Goal: Task Accomplishment & Management: Use online tool/utility

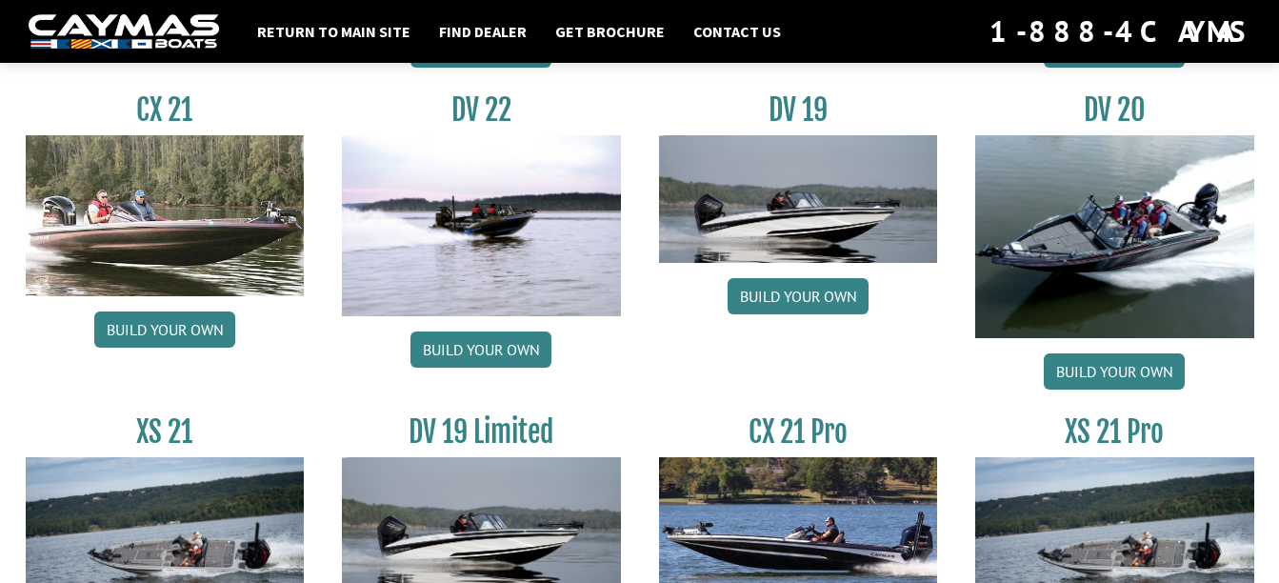
scroll to position [2210, 0]
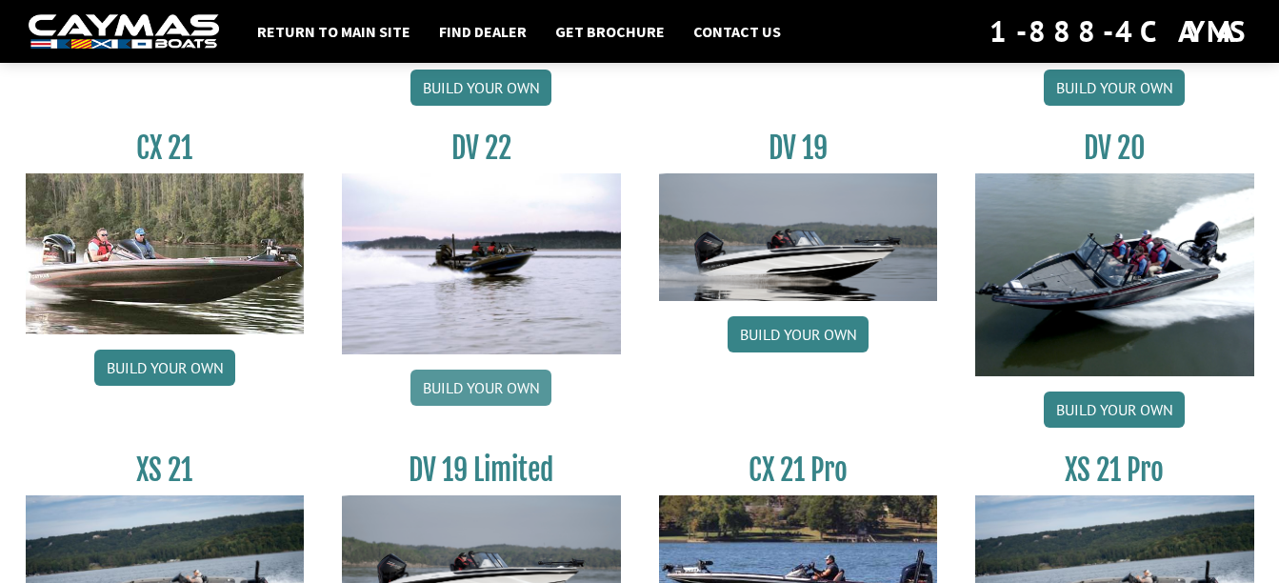
click at [476, 385] on link "Build your own" at bounding box center [480, 388] width 141 height 36
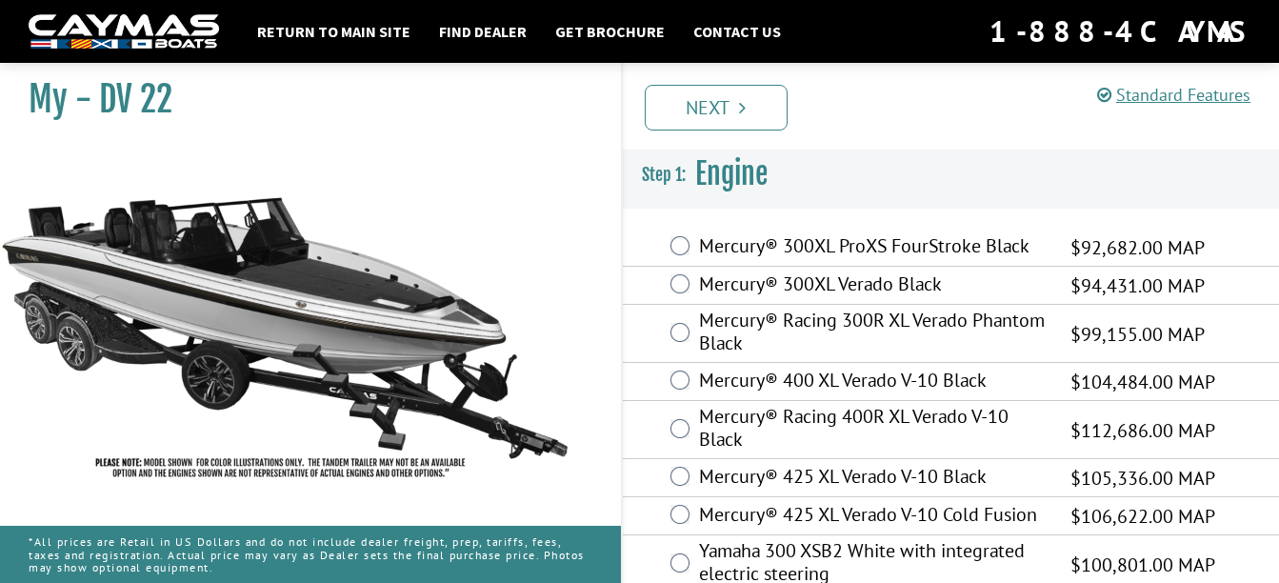
scroll to position [38, 0]
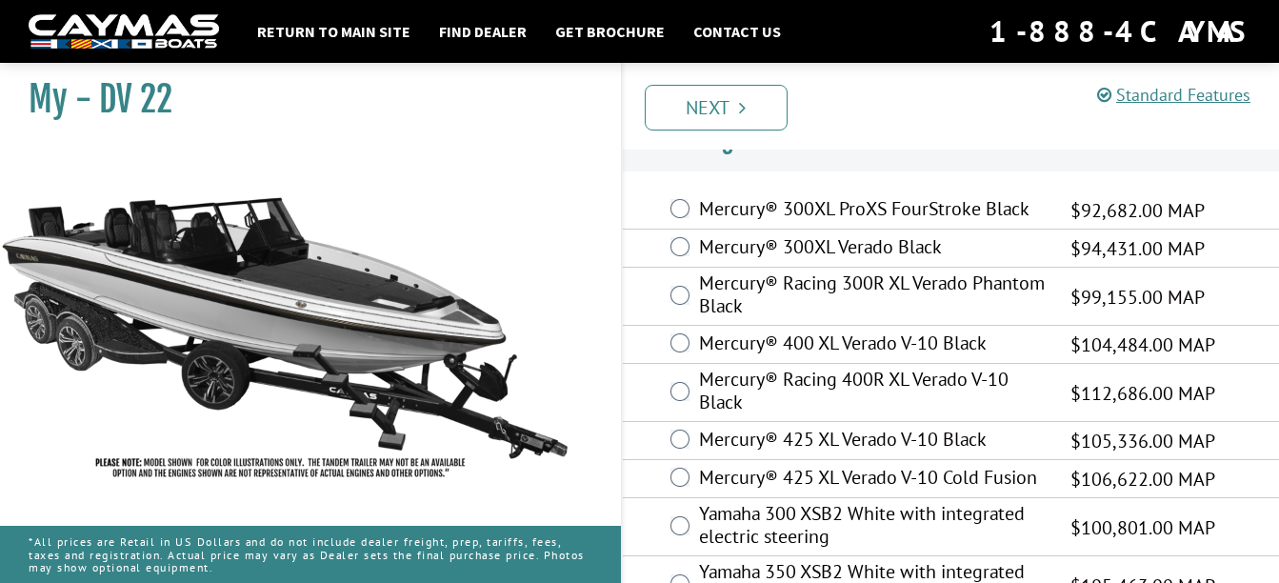
click at [507, 157] on img at bounding box center [285, 318] width 571 height 347
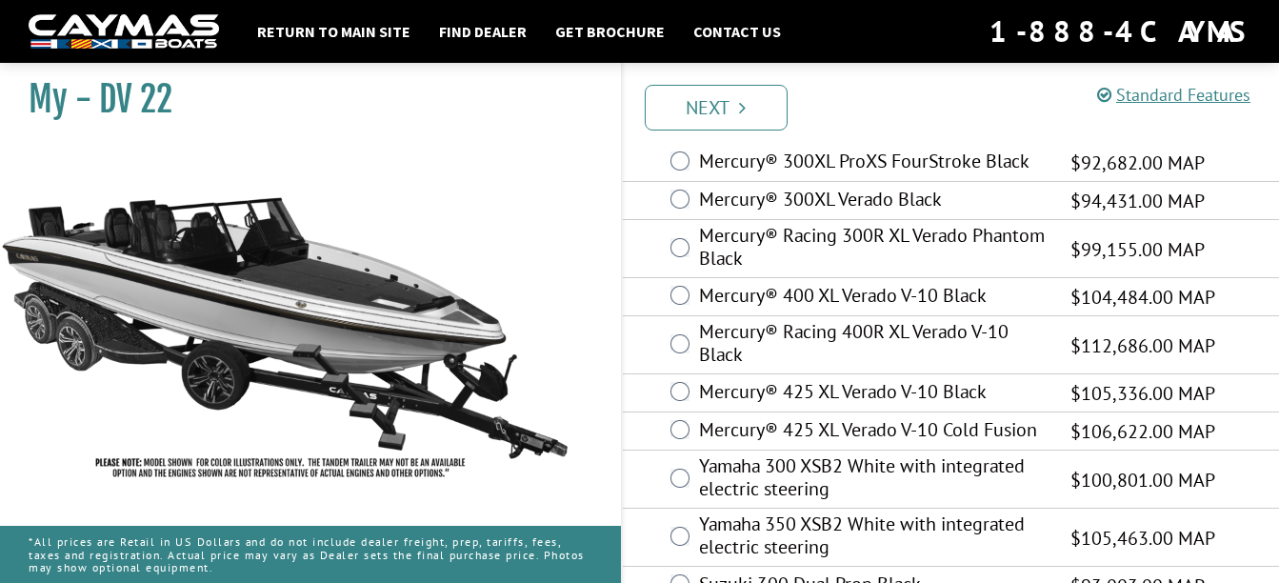
scroll to position [123, 0]
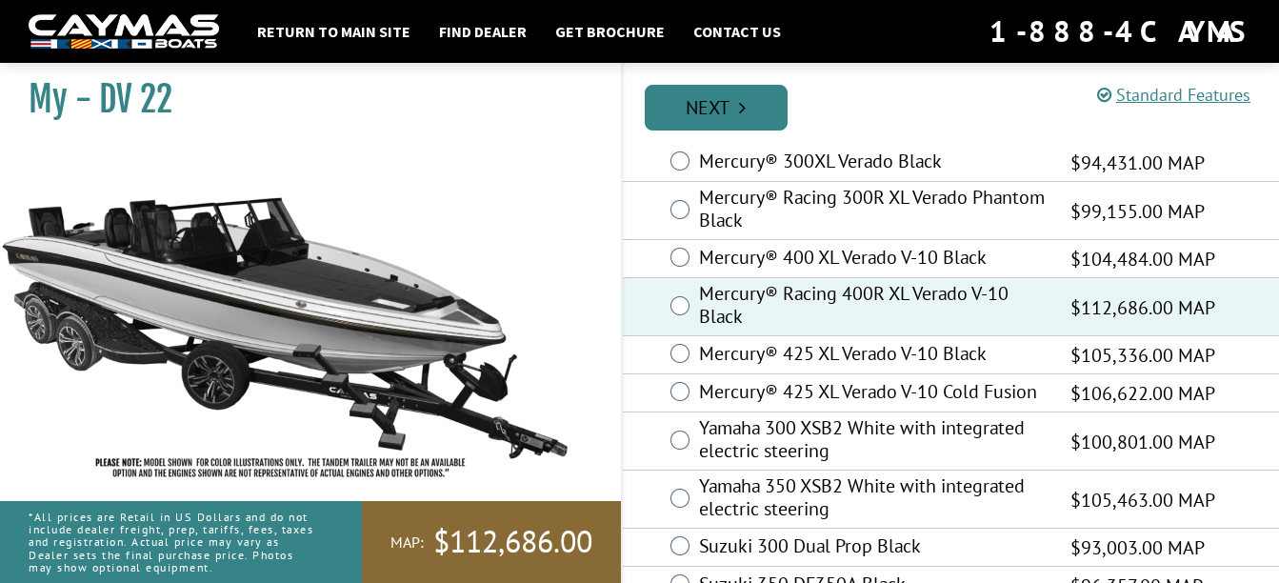
click at [712, 108] on link "Next" at bounding box center [716, 108] width 143 height 46
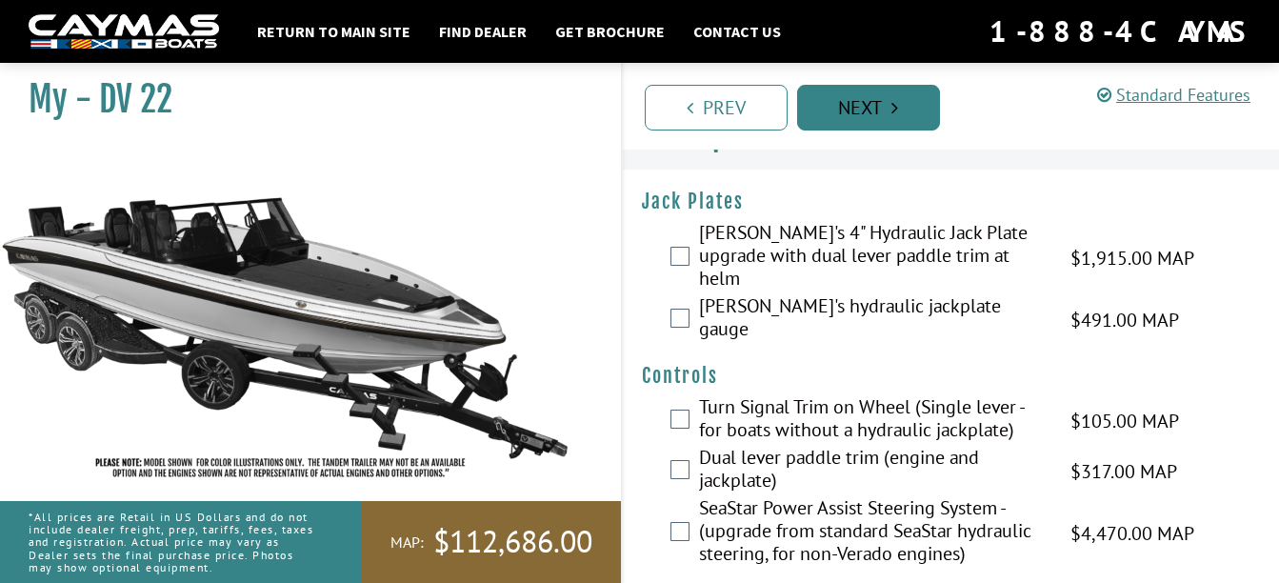
scroll to position [0, 0]
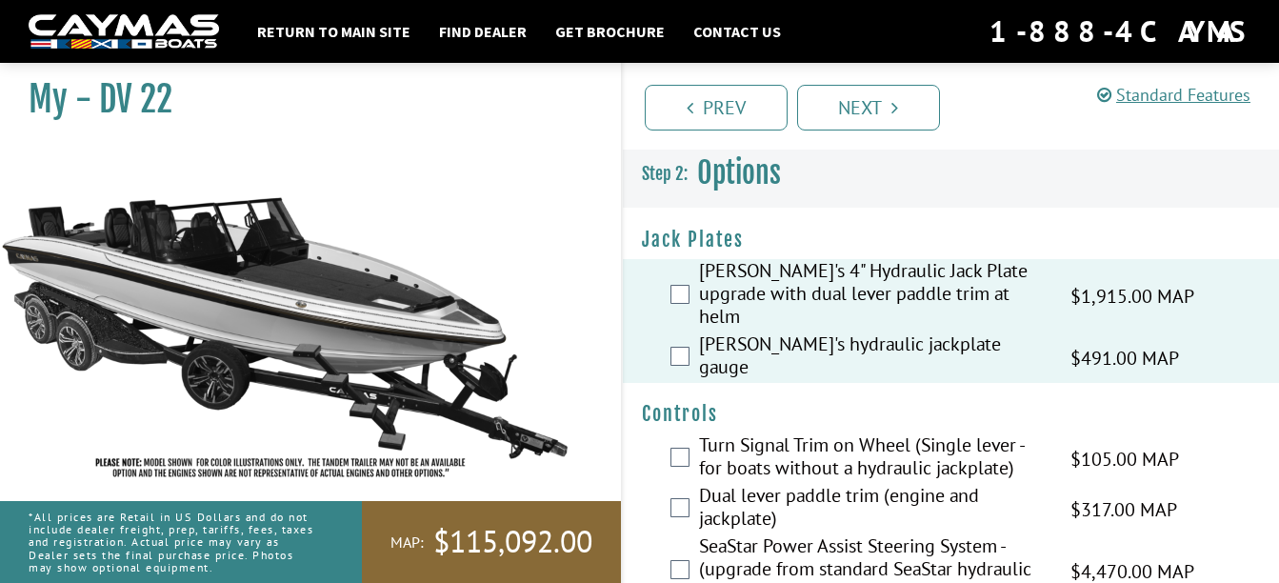
click at [609, 310] on div "My - DV 22" at bounding box center [301, 345] width 640 height 583
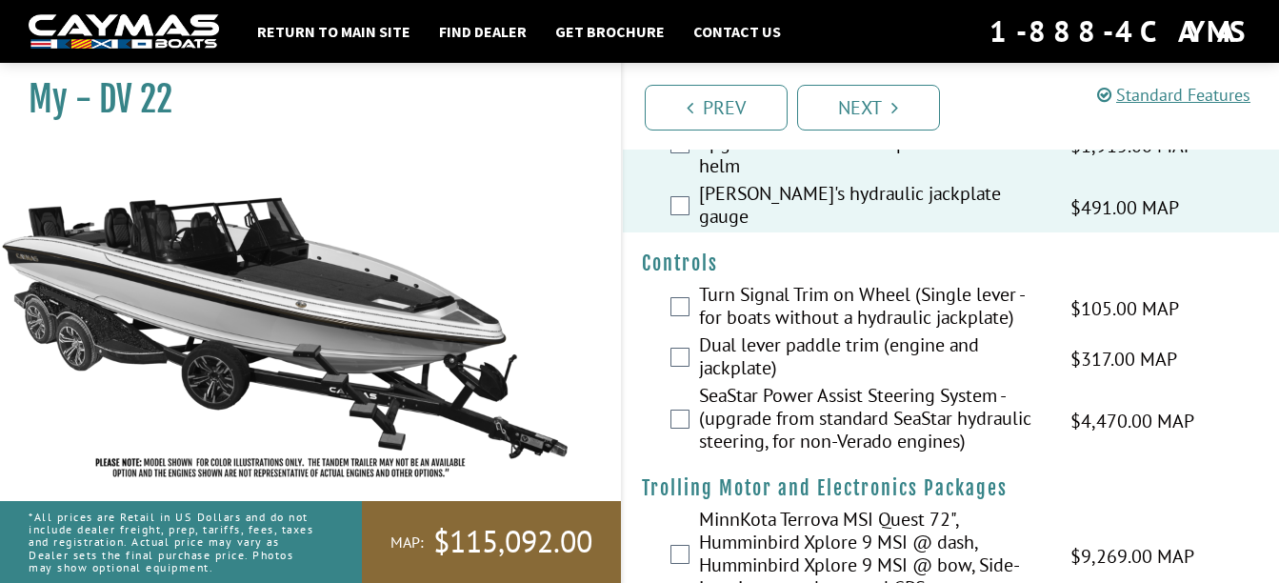
scroll to position [152, 0]
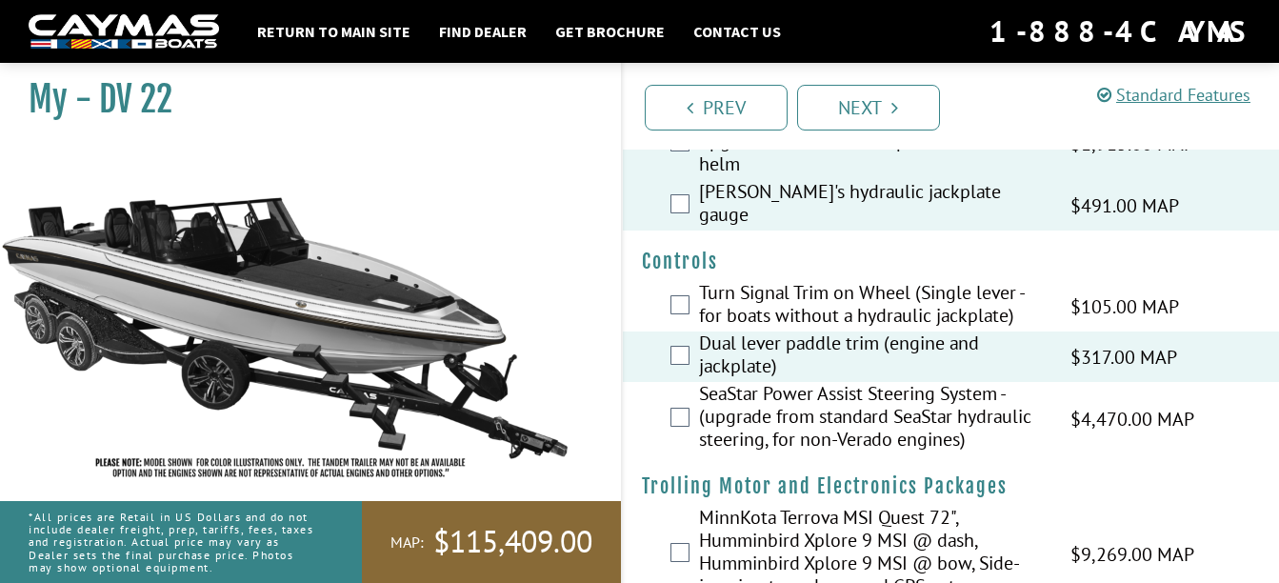
click at [593, 318] on div "My - DV 22" at bounding box center [301, 345] width 640 height 583
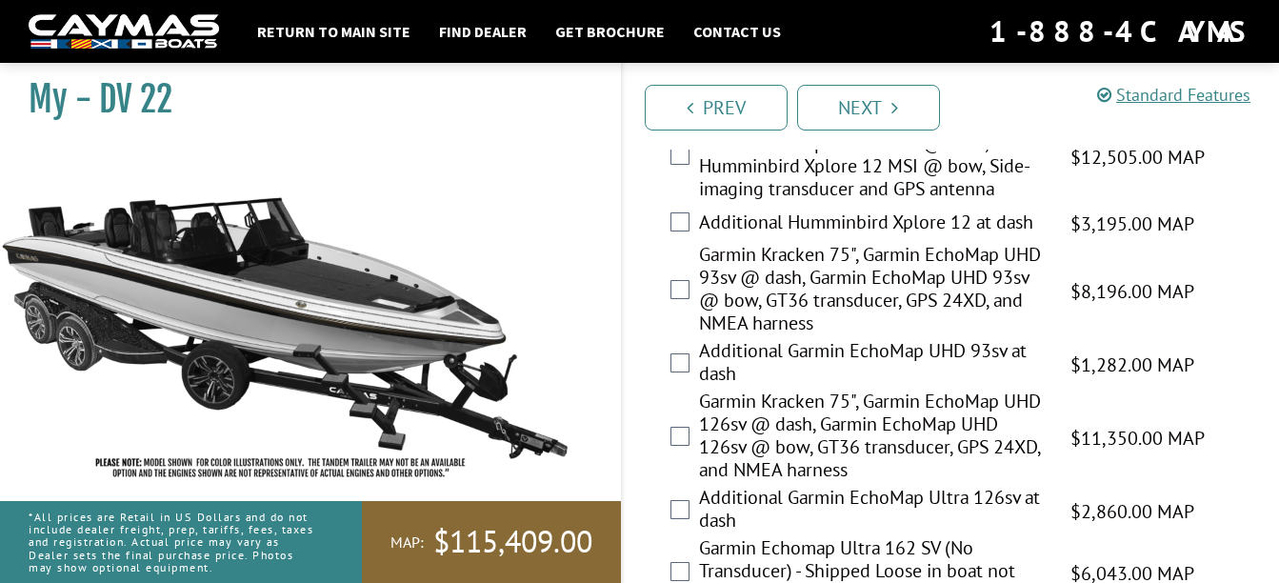
scroll to position [914, 0]
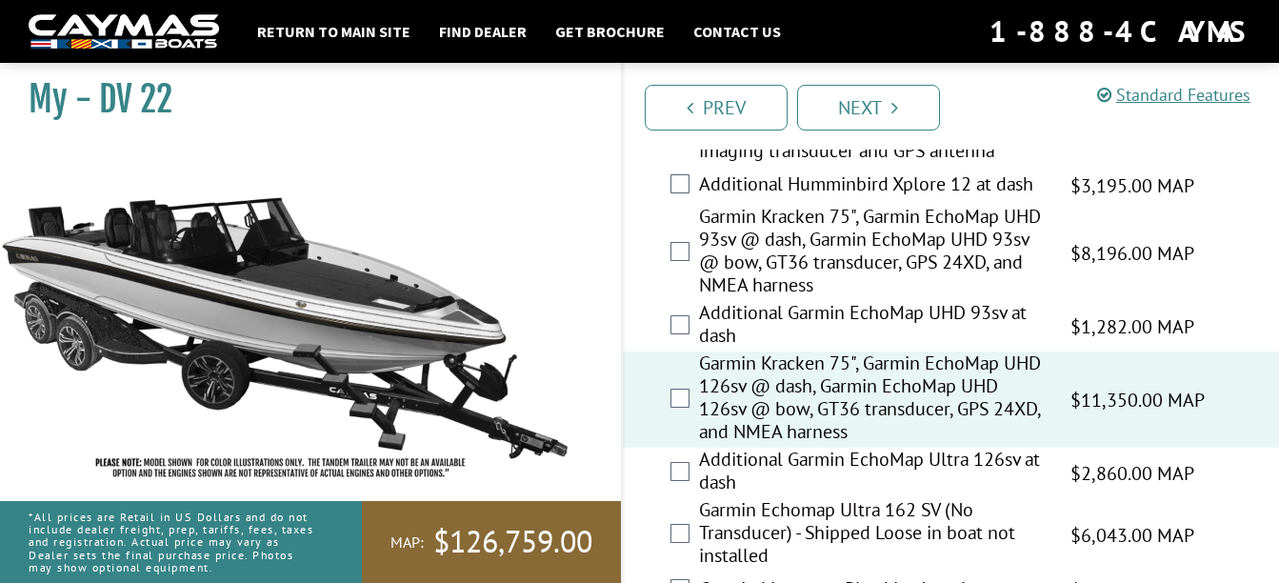
click at [624, 407] on div "Garmin Kracken 75", Garmin EchoMap UHD 126sv @ dash, Garmin EchoMap UHD 126sv @…" at bounding box center [951, 399] width 657 height 96
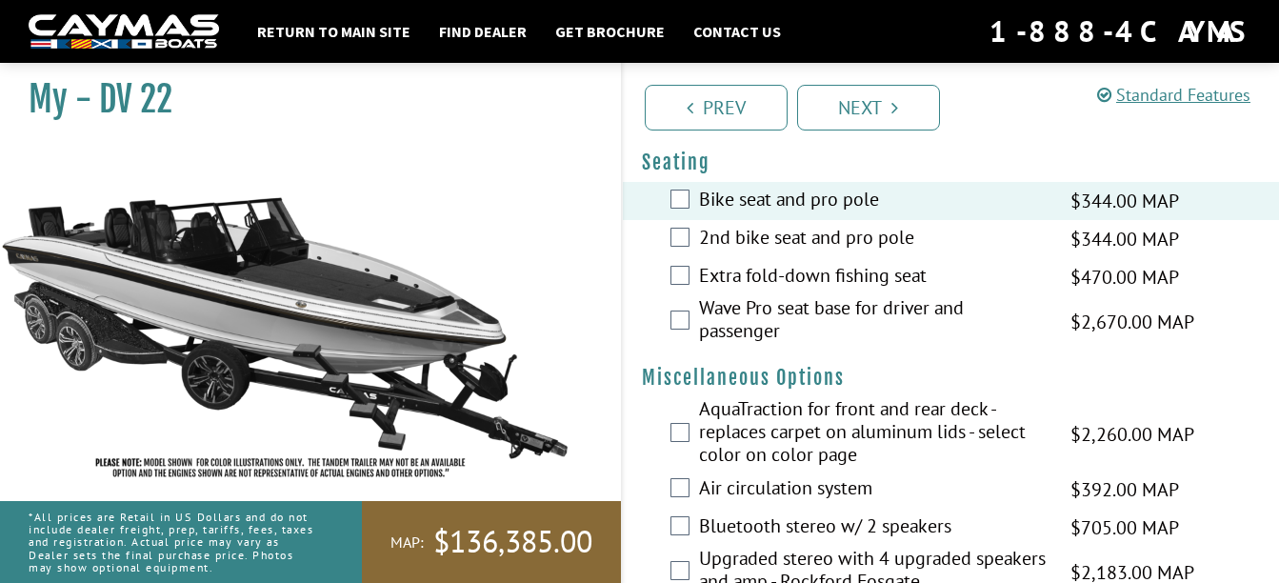
scroll to position [2171, 0]
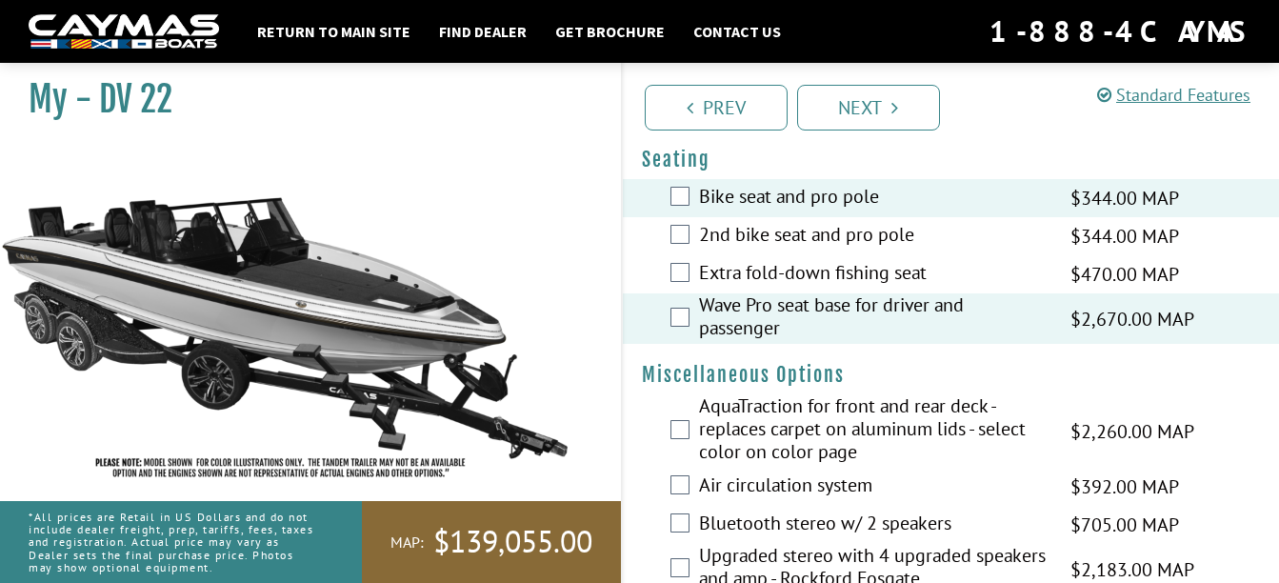
click at [577, 255] on div "My - DV 22" at bounding box center [301, 345] width 640 height 583
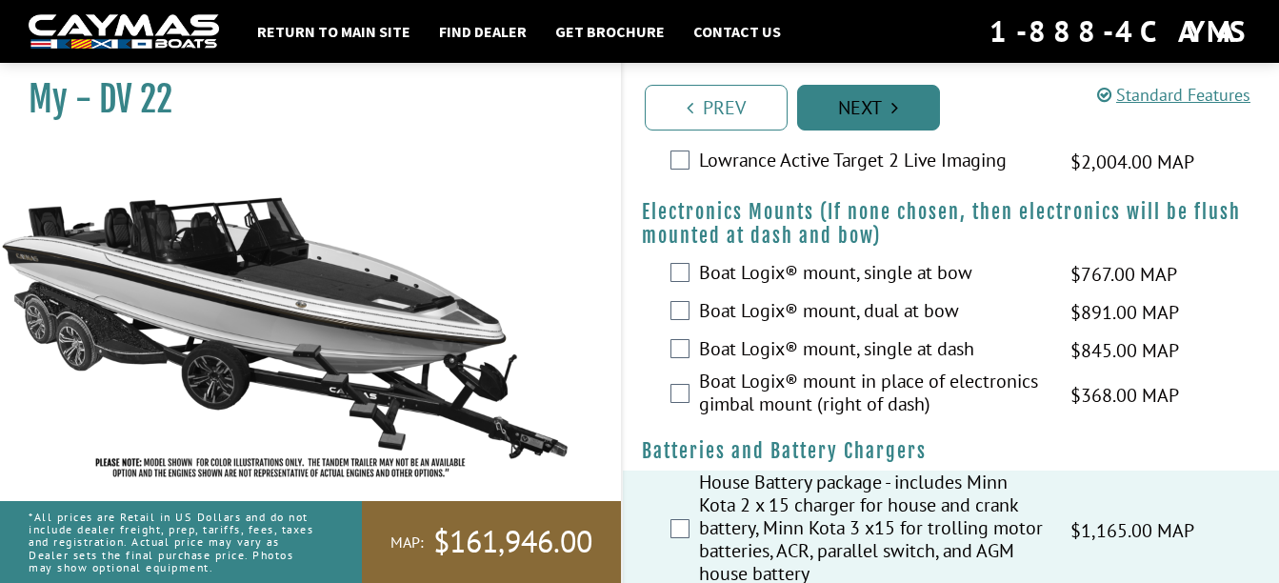
scroll to position [1510, 0]
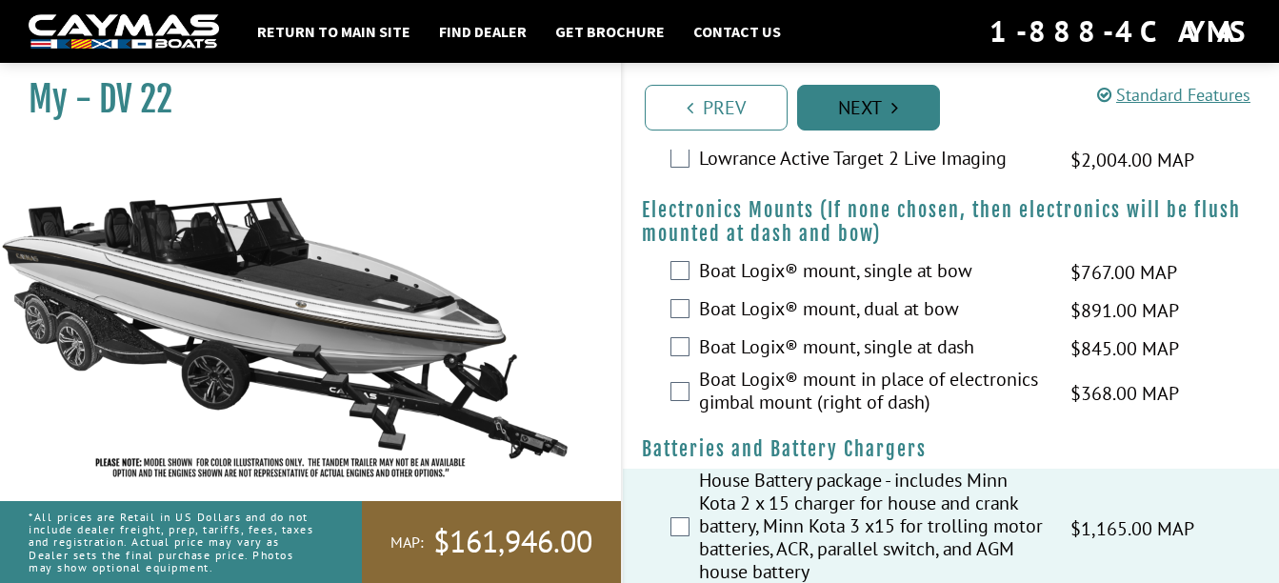
click at [851, 110] on link "Next" at bounding box center [868, 108] width 143 height 46
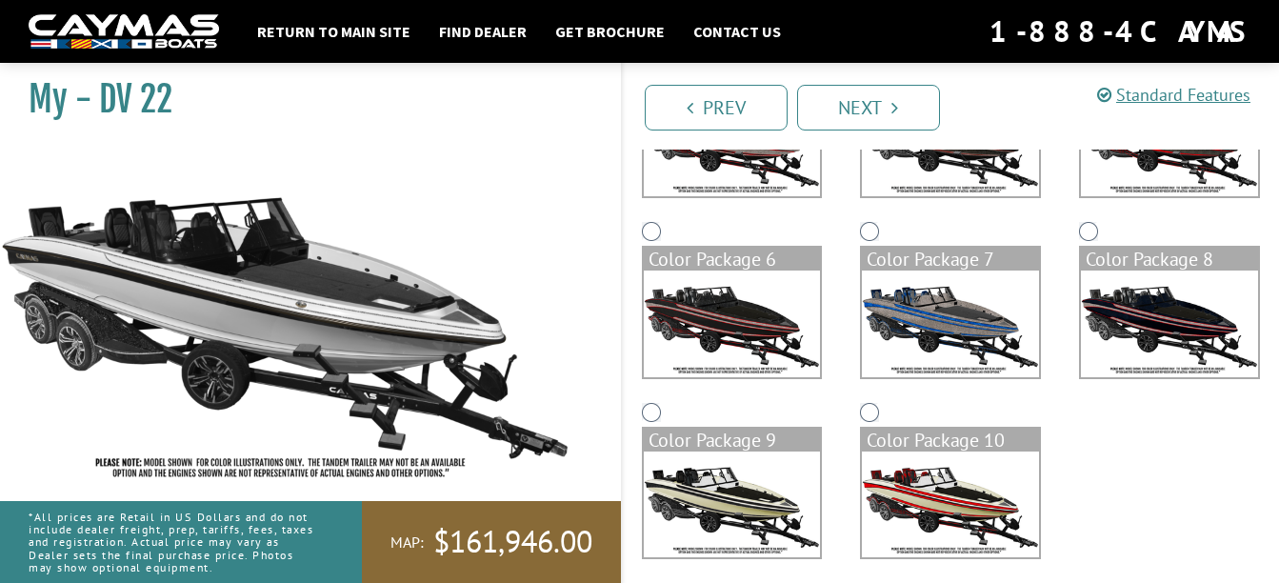
scroll to position [470, 0]
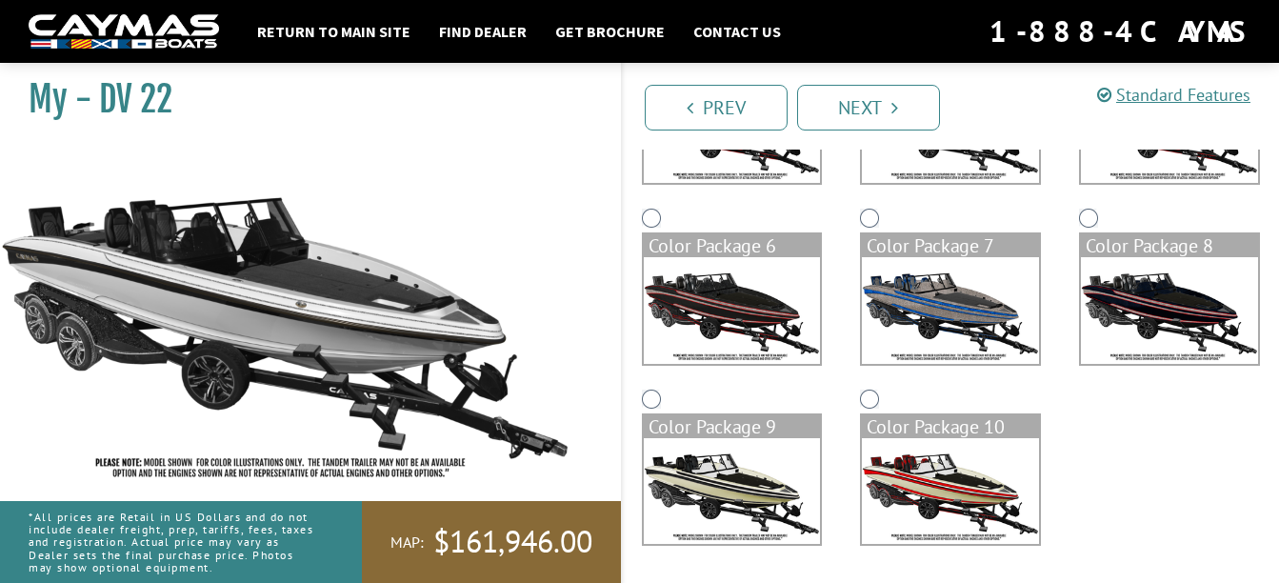
click at [725, 452] on img at bounding box center [732, 491] width 177 height 106
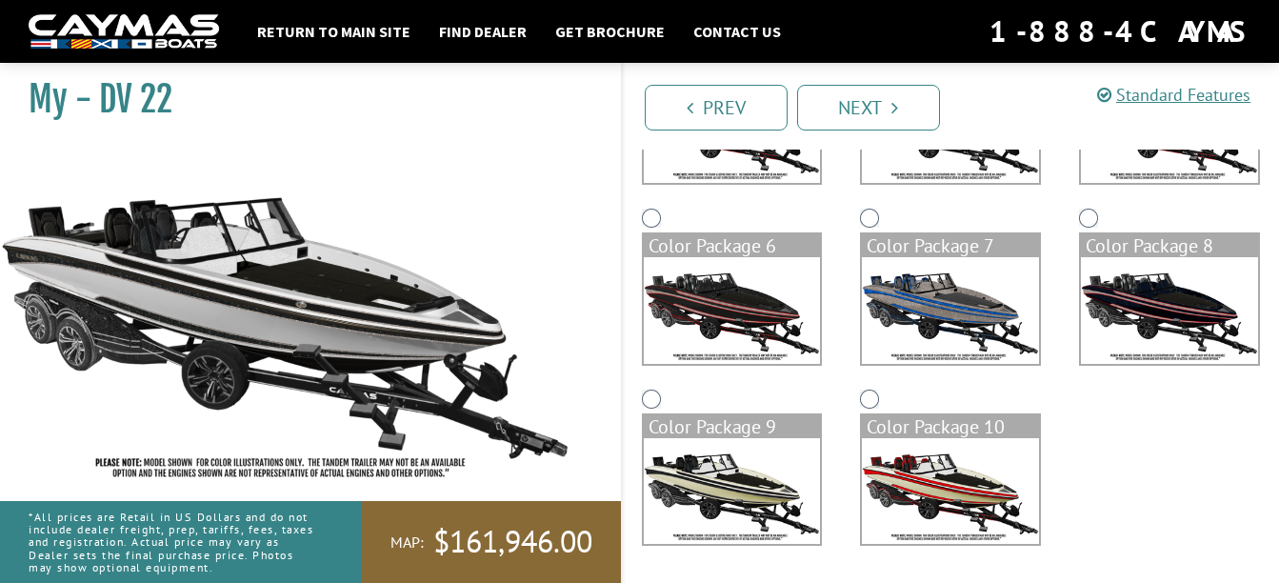
click at [1137, 438] on div "Custom colors Color Package 1 Color Package 2 Color Package 3 Color Package 5 C…" at bounding box center [951, 203] width 657 height 723
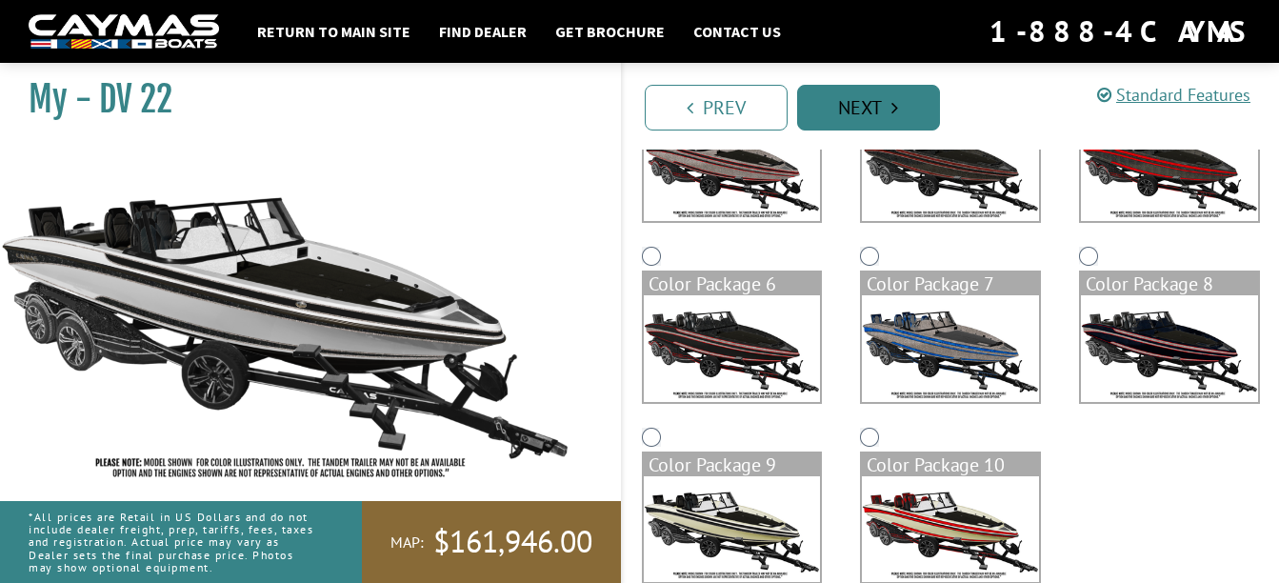
click at [857, 105] on link "Next" at bounding box center [868, 108] width 143 height 46
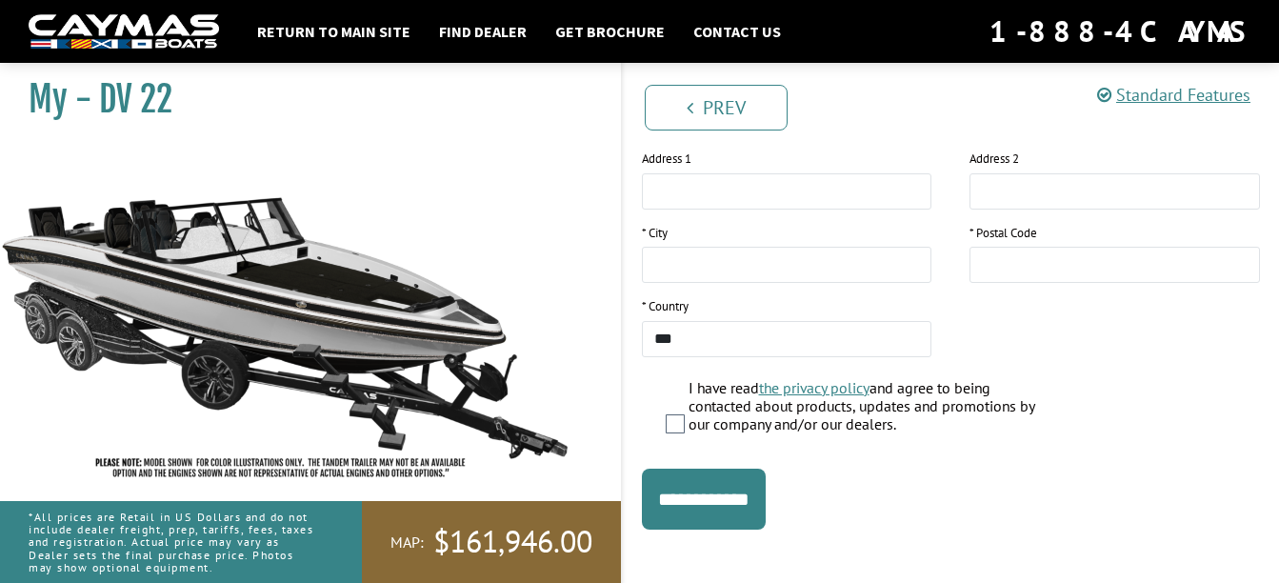
scroll to position [475, 0]
